Goal: Find specific page/section: Find specific page/section

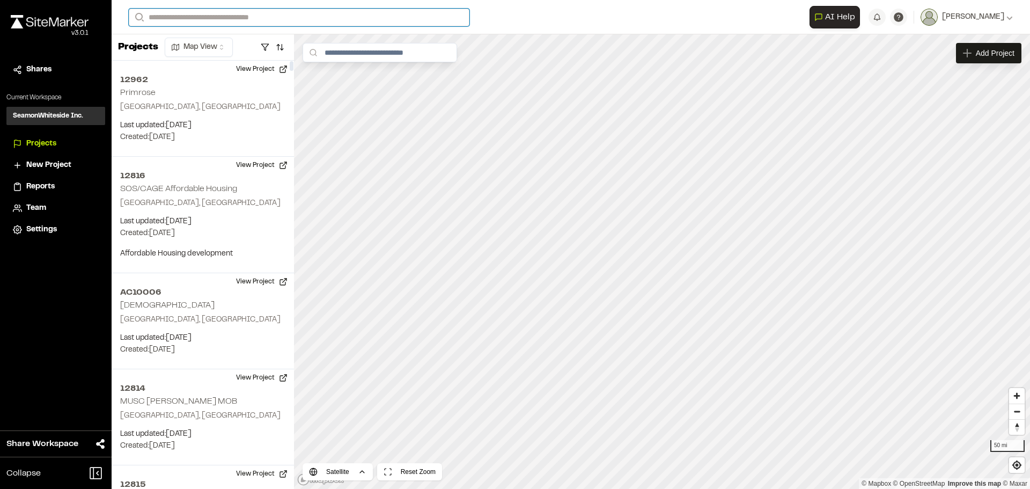
click at [283, 17] on input "Search" at bounding box center [299, 18] width 341 height 18
type input "*****"
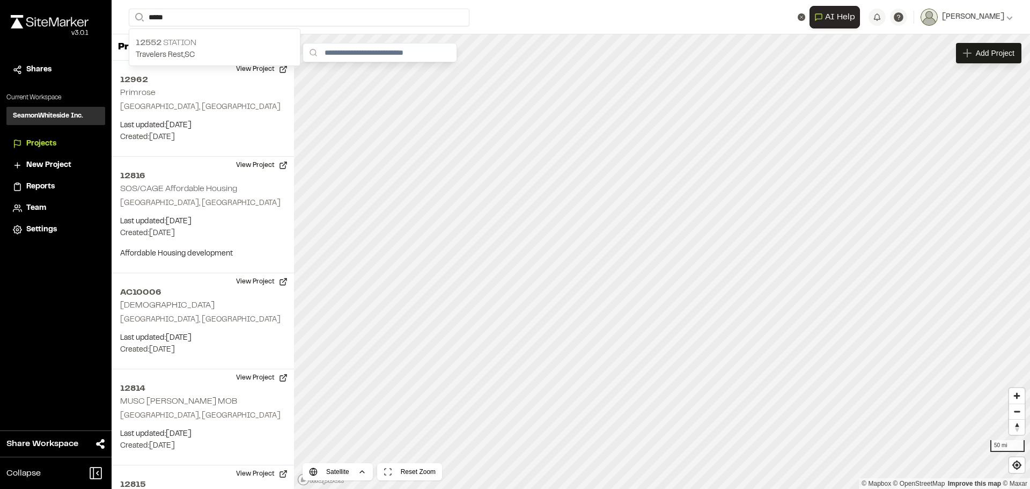
click at [179, 41] on p "[GEOGRAPHIC_DATA]" at bounding box center [215, 42] width 158 height 13
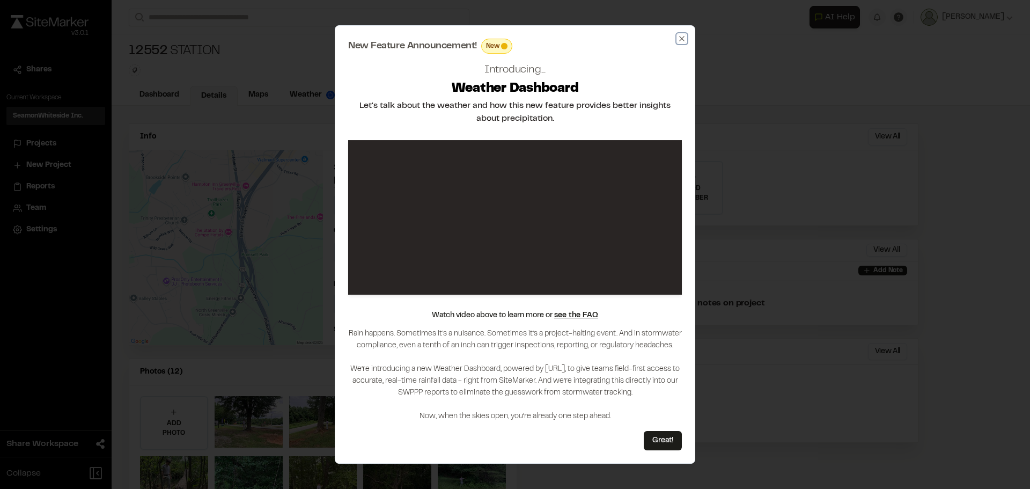
click at [681, 36] on icon "button" at bounding box center [681, 38] width 5 height 5
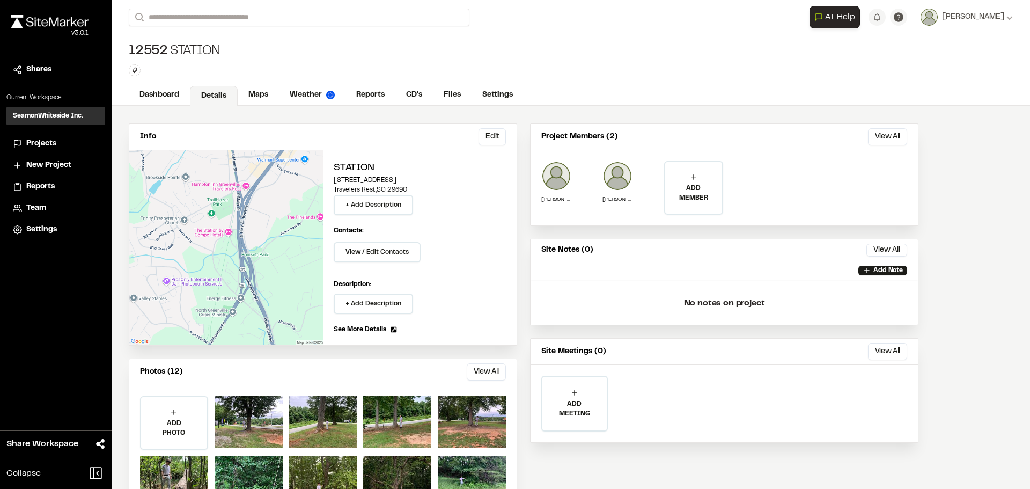
scroll to position [47, 0]
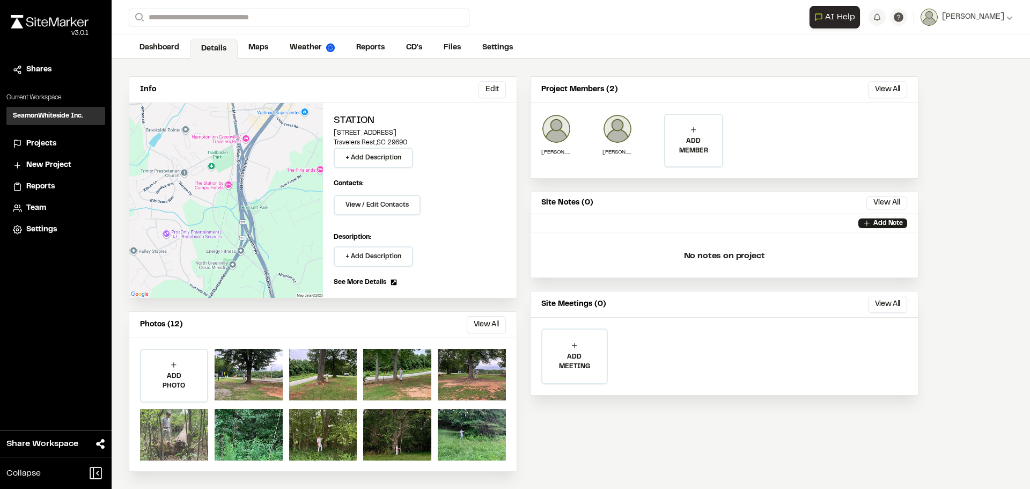
click at [182, 428] on div at bounding box center [174, 435] width 68 height 52
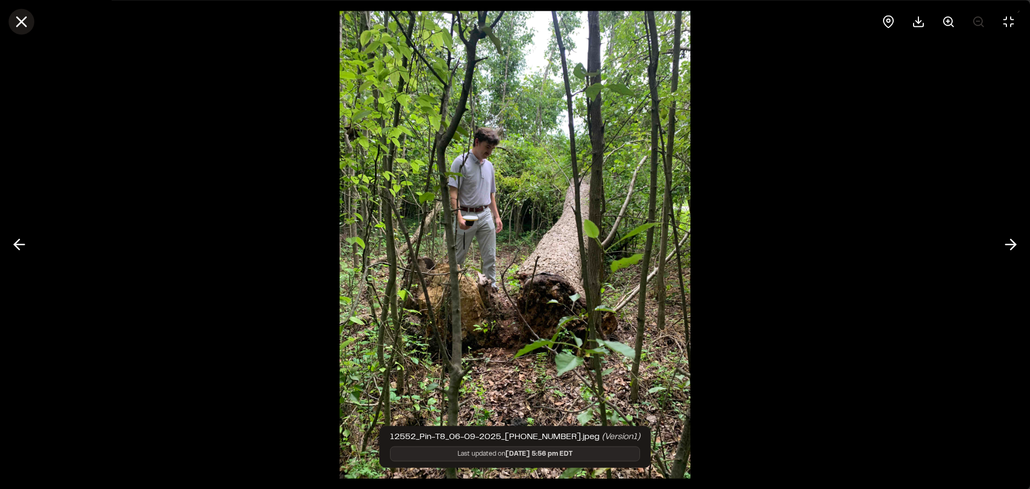
click at [18, 23] on icon at bounding box center [21, 21] width 18 height 18
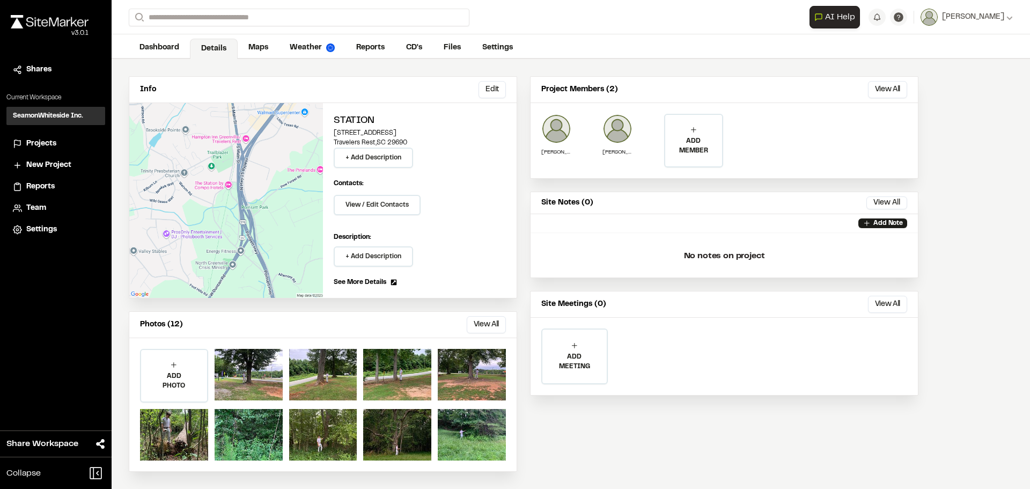
click at [525, 122] on div "Info Edit Edit Station [STREET_ADDRESS] + Add Description Contacts: View / Edit…" at bounding box center [524, 274] width 824 height 430
